Goal: Information Seeking & Learning: Learn about a topic

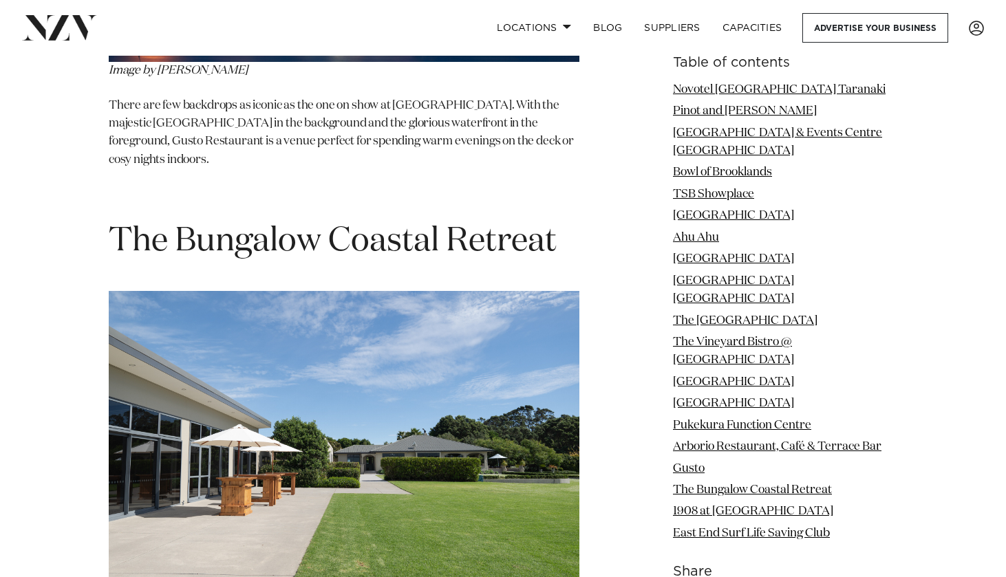
scroll to position [9735, 0]
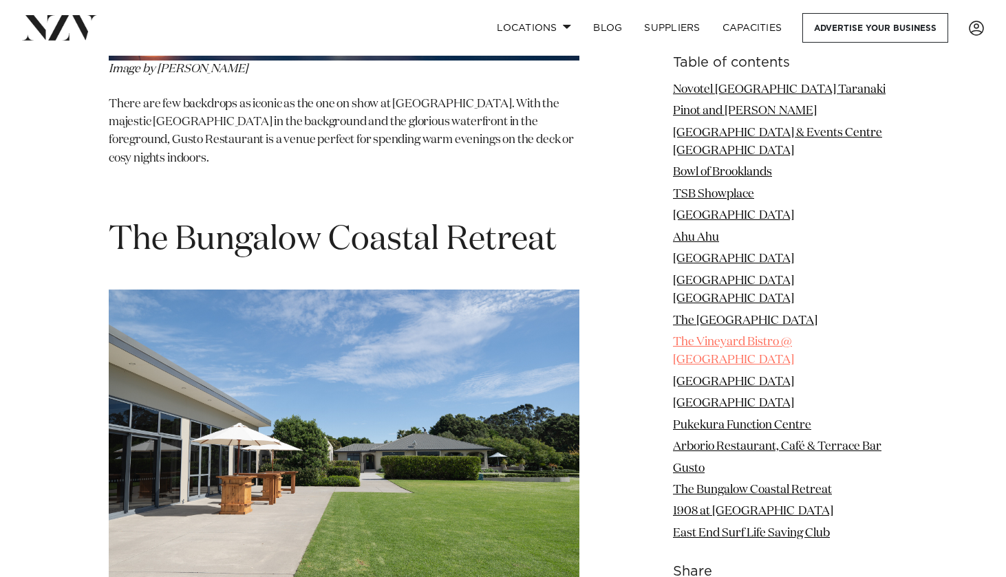
click at [723, 337] on link "The Vineyard Bistro @ [GEOGRAPHIC_DATA]" at bounding box center [733, 352] width 121 height 30
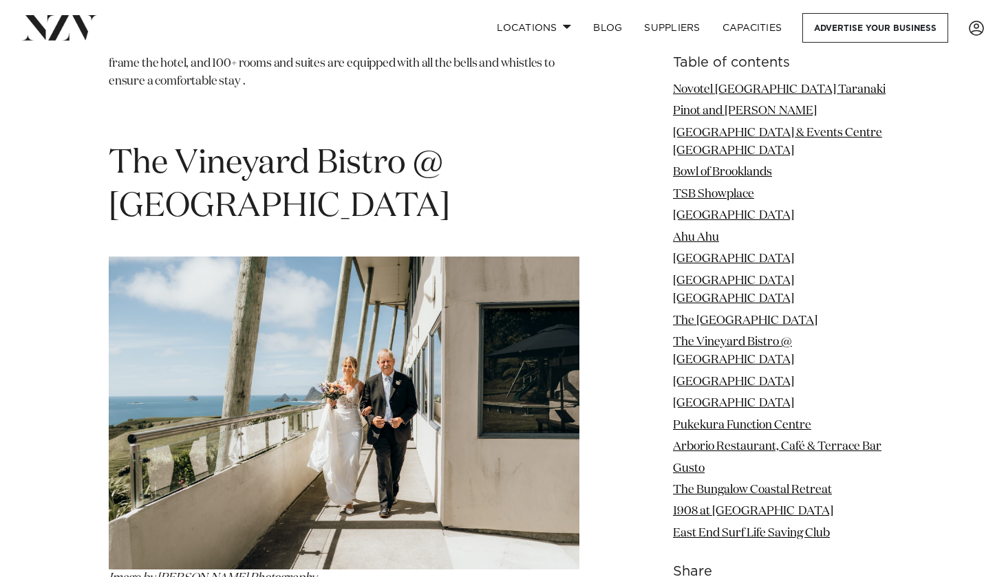
scroll to position [6415, 0]
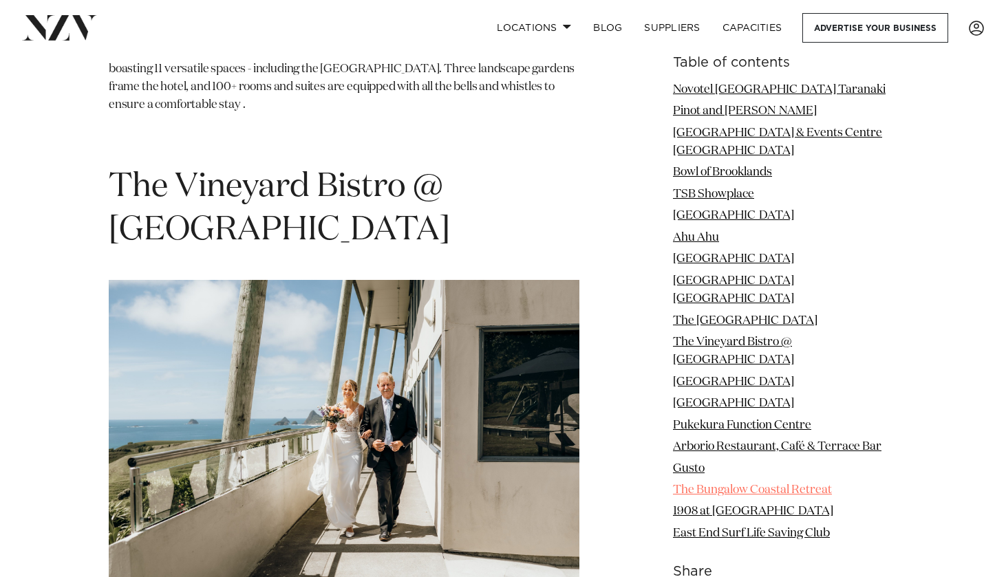
click at [767, 485] on link "The Bungalow Coastal Retreat" at bounding box center [752, 491] width 159 height 12
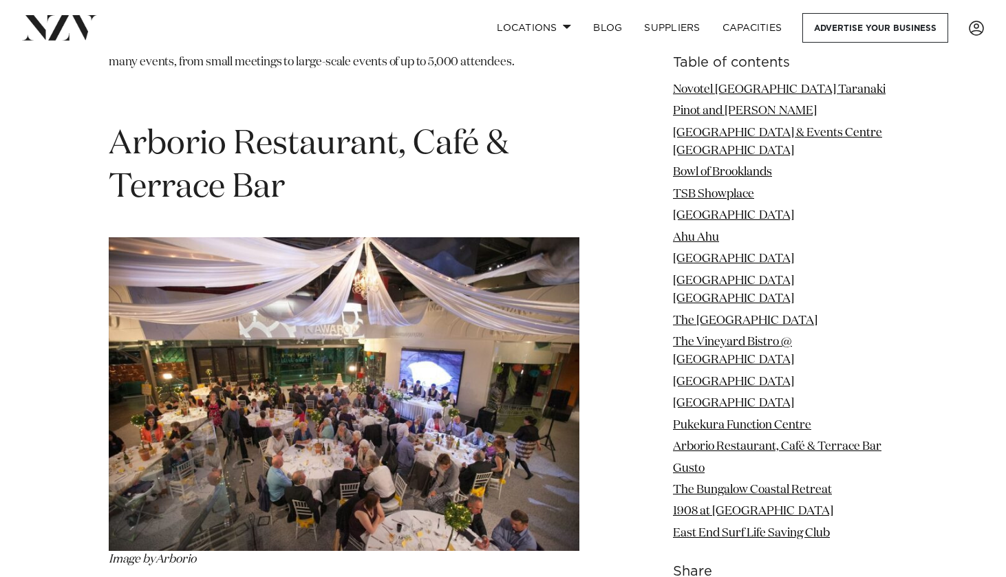
scroll to position [8592, 0]
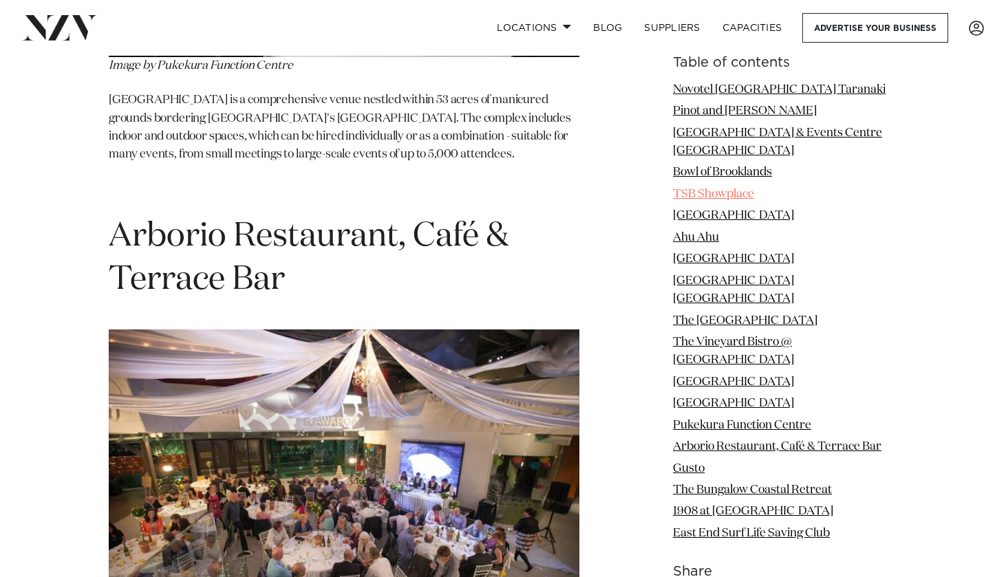
click at [719, 189] on link "TSB Showplace" at bounding box center [713, 195] width 81 height 12
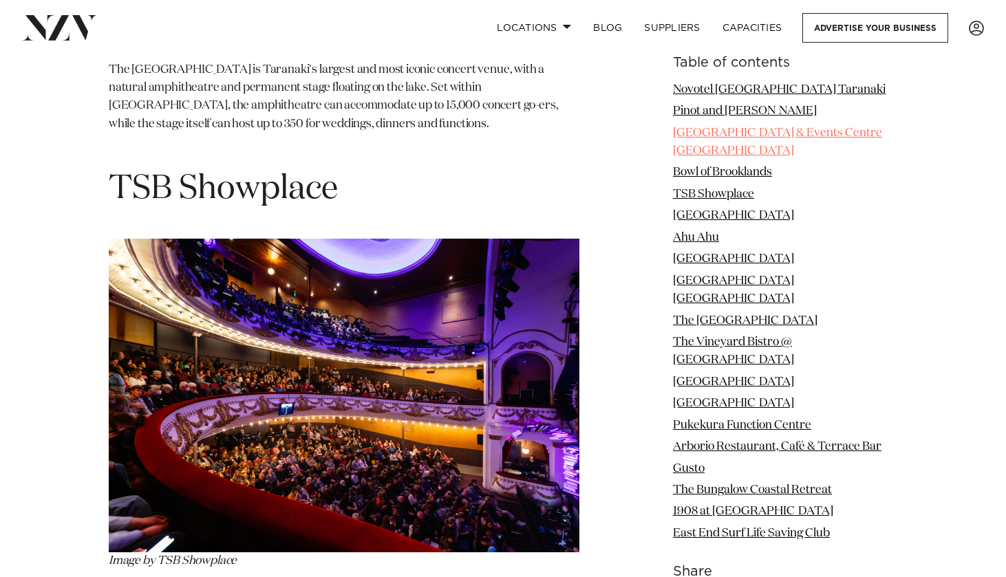
click at [719, 136] on link "[GEOGRAPHIC_DATA] & Events Centre [GEOGRAPHIC_DATA]" at bounding box center [777, 142] width 209 height 30
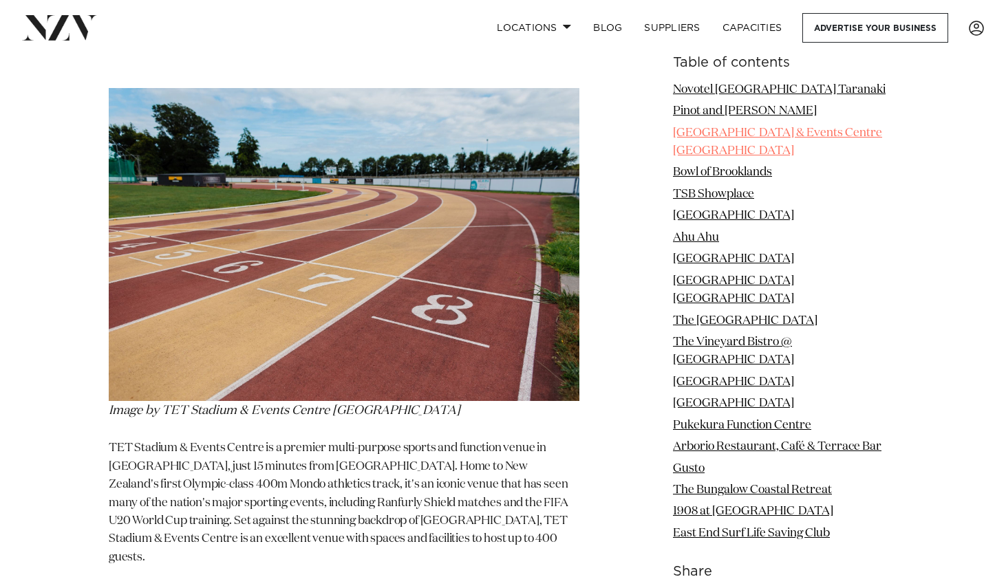
scroll to position [2014, 0]
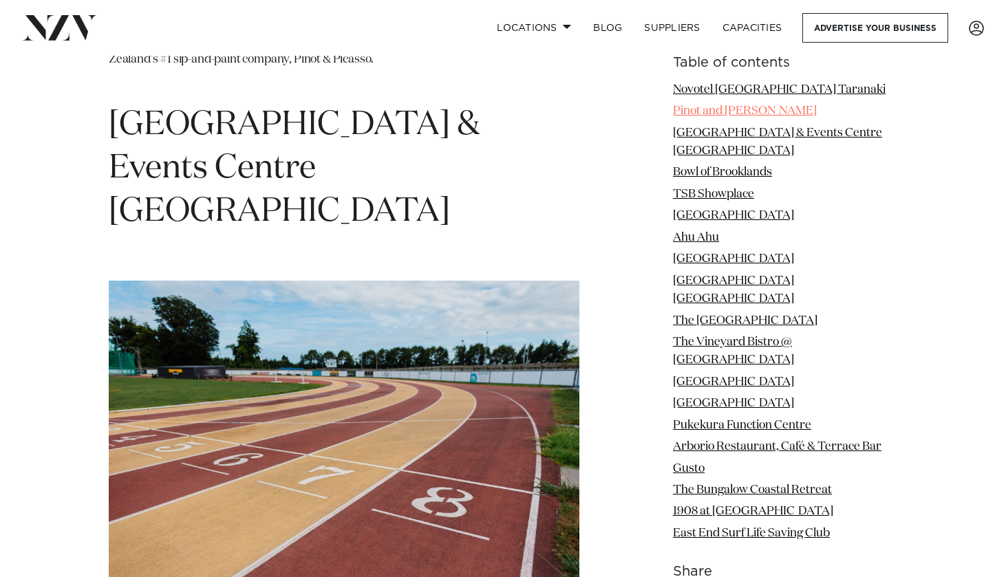
click at [710, 112] on link "Pinot and [PERSON_NAME]" at bounding box center [745, 111] width 144 height 12
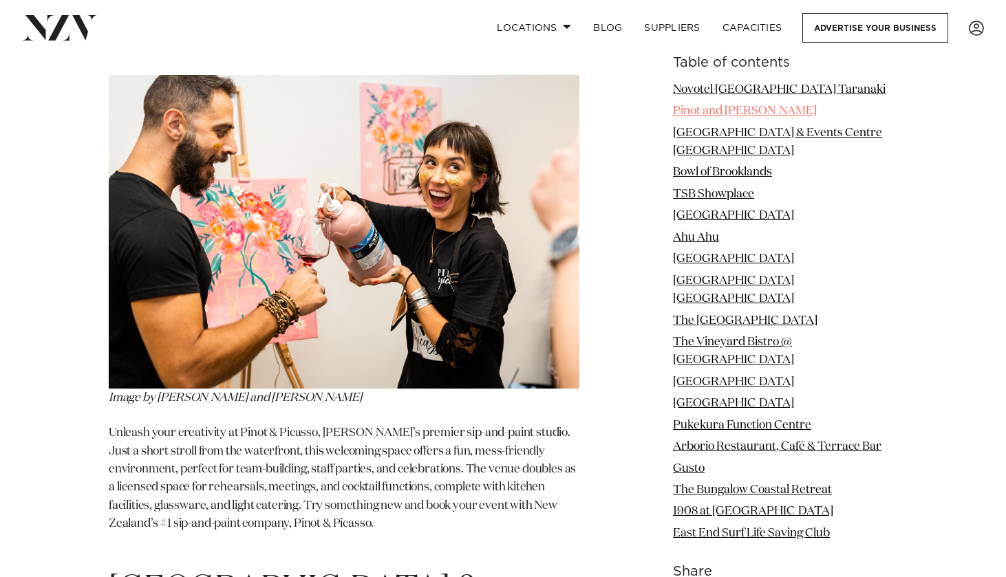
scroll to position [1452, 0]
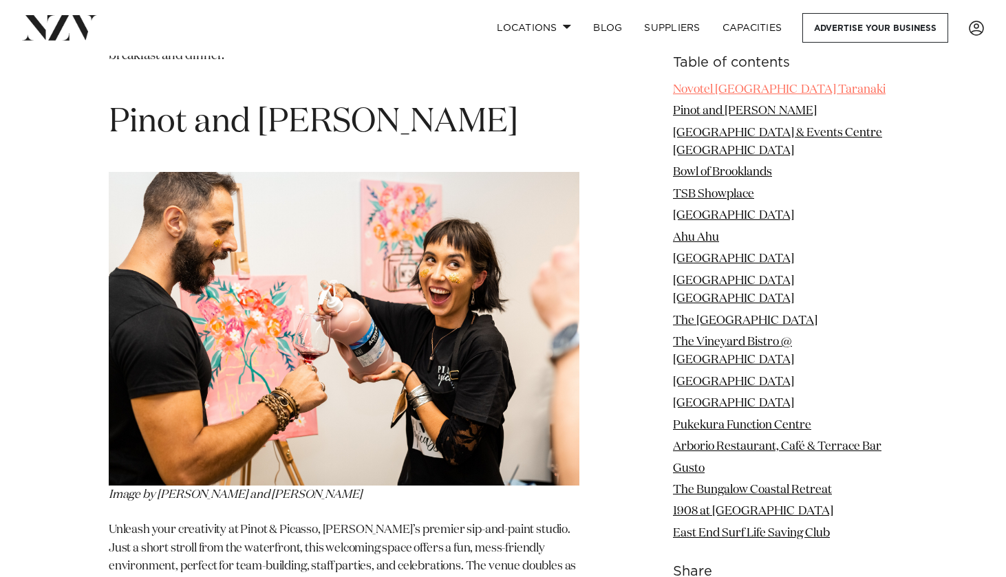
click at [709, 87] on link "Novotel [GEOGRAPHIC_DATA] Taranaki" at bounding box center [779, 90] width 213 height 12
